Goal: Transaction & Acquisition: Purchase product/service

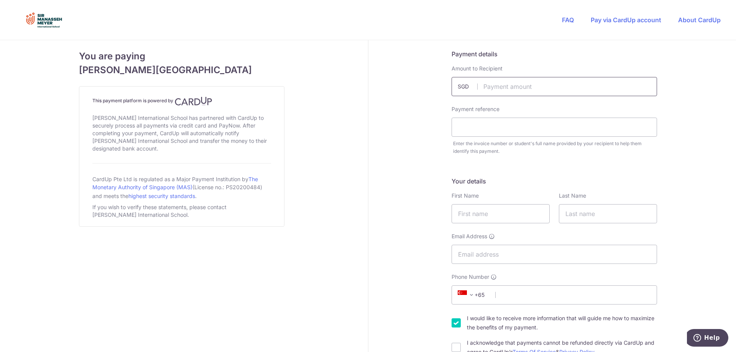
click at [500, 88] on input "text" at bounding box center [553, 86] width 205 height 19
type input "400.00"
click at [460, 130] on input "text" at bounding box center [553, 127] width 205 height 19
paste input "IN25267477"
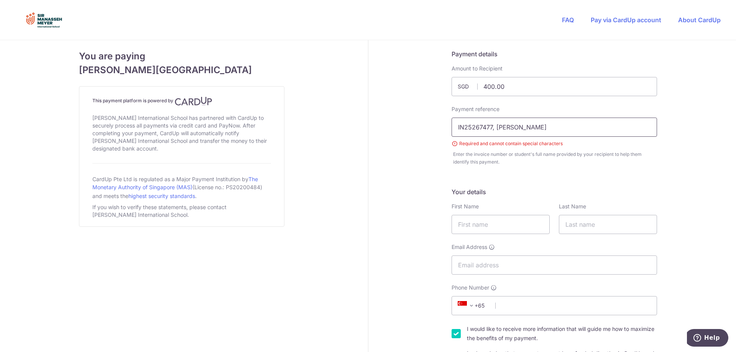
click at [490, 129] on input "IN25267477, [PERSON_NAME]" at bounding box center [553, 127] width 205 height 19
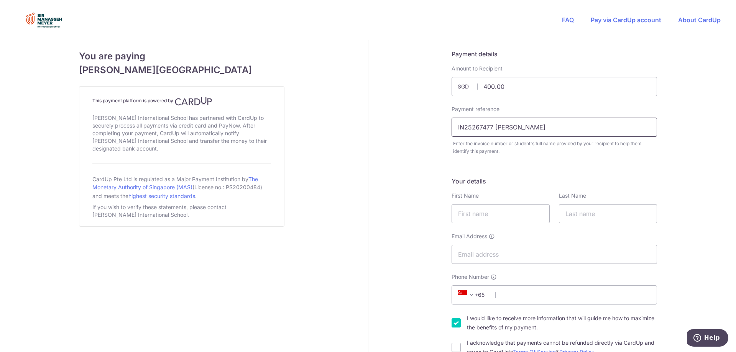
click at [492, 129] on input "IN25267477 [PERSON_NAME]" at bounding box center [553, 127] width 205 height 19
type input "IN25267477 [PERSON_NAME]"
click at [485, 212] on input "text" at bounding box center [500, 213] width 98 height 19
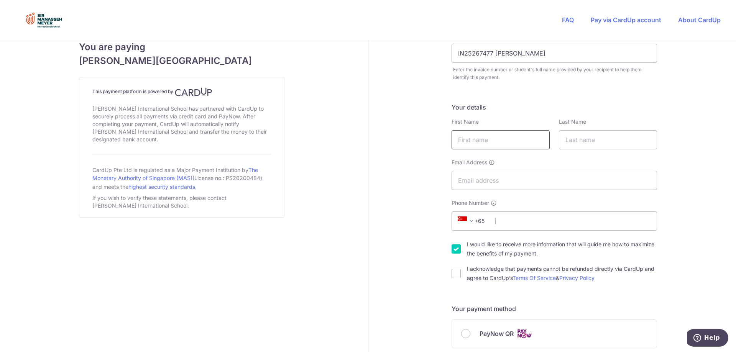
scroll to position [77, 0]
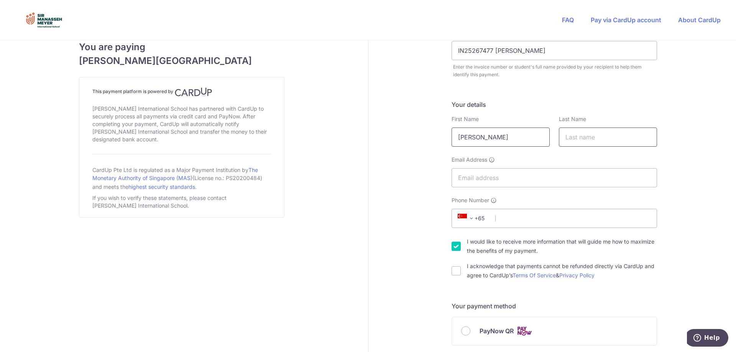
type input "[PERSON_NAME]"
click at [579, 140] on input "text" at bounding box center [608, 137] width 98 height 19
type input "[PERSON_NAME]"
click at [482, 179] on input "Email Address" at bounding box center [553, 177] width 205 height 19
type input "[PERSON_NAME][EMAIL_ADDRESS][PERSON_NAME][DOMAIN_NAME]"
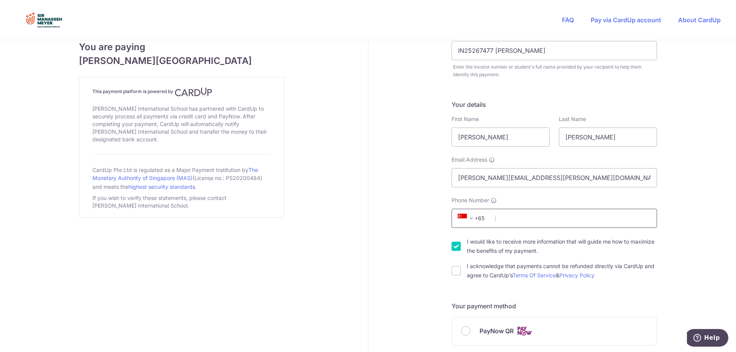
click at [507, 223] on input "Phone Number" at bounding box center [553, 218] width 205 height 19
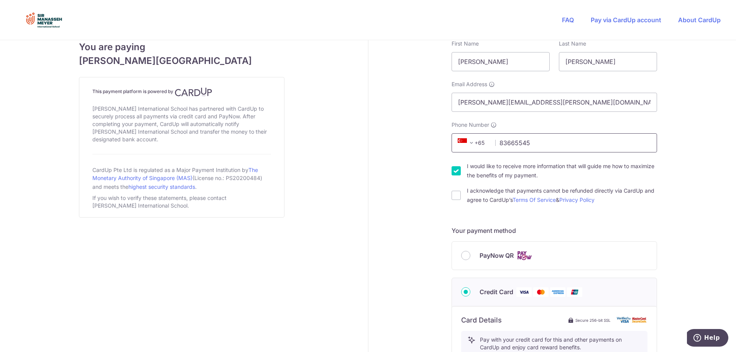
scroll to position [153, 0]
type input "83665545"
click at [463, 255] on input "PayNow QR" at bounding box center [465, 254] width 9 height 9
radio input "true"
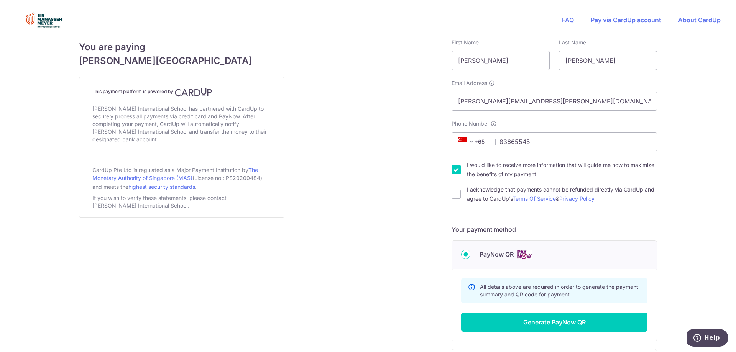
click at [452, 169] on input "I would like to receive more information that will guide me how to maximize the…" at bounding box center [455, 169] width 9 height 9
checkbox input "false"
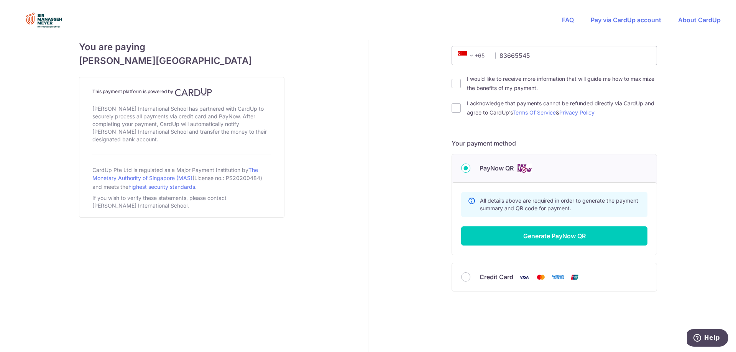
scroll to position [244, 0]
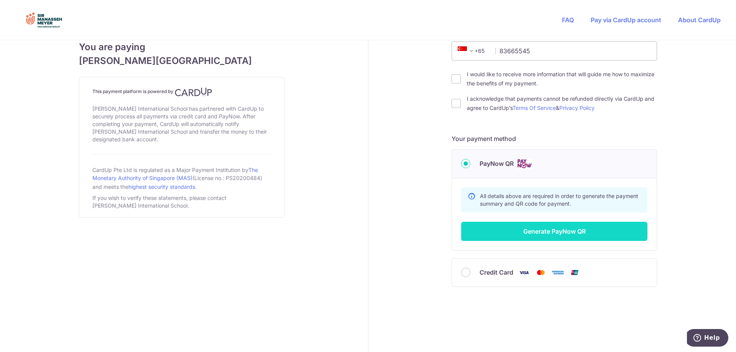
click at [555, 237] on button "Generate PayNow QR" at bounding box center [554, 231] width 186 height 19
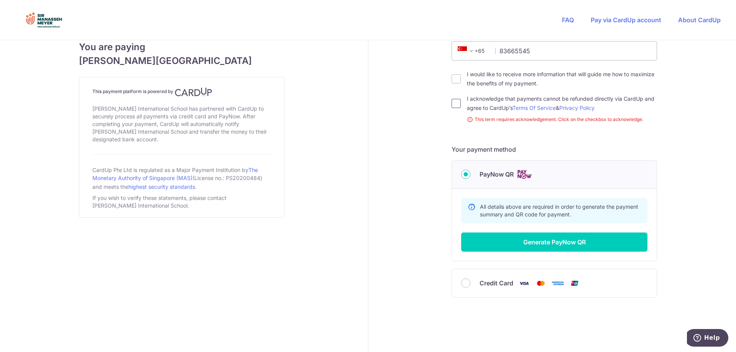
click at [454, 102] on input "I acknowledge that payments cannot be refunded directly via CardUp and agree to…" at bounding box center [455, 103] width 9 height 9
checkbox input "true"
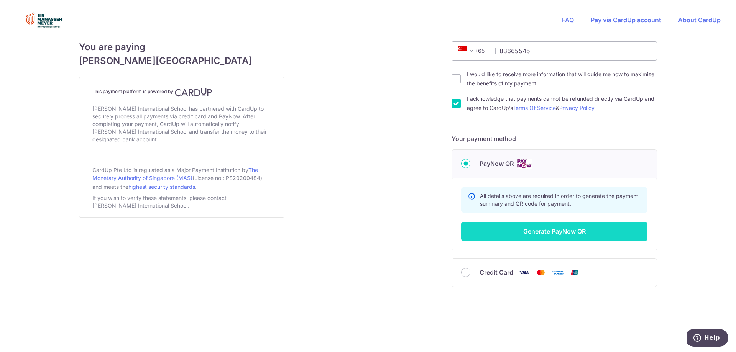
click at [552, 230] on button "Generate PayNow QR" at bounding box center [554, 231] width 186 height 19
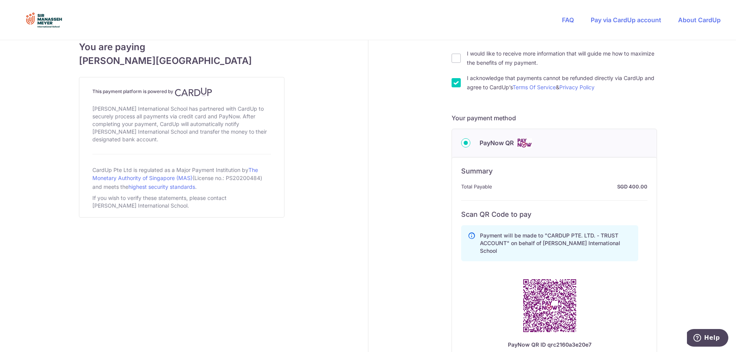
scroll to position [321, 0]
